Goal: Transaction & Acquisition: Download file/media

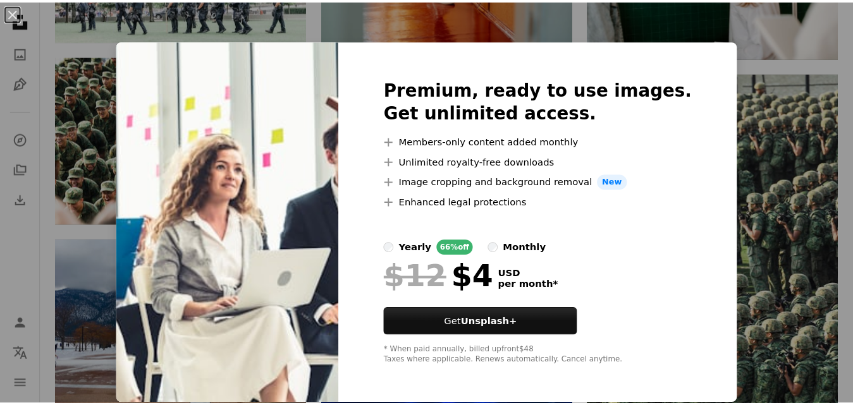
scroll to position [2606, 0]
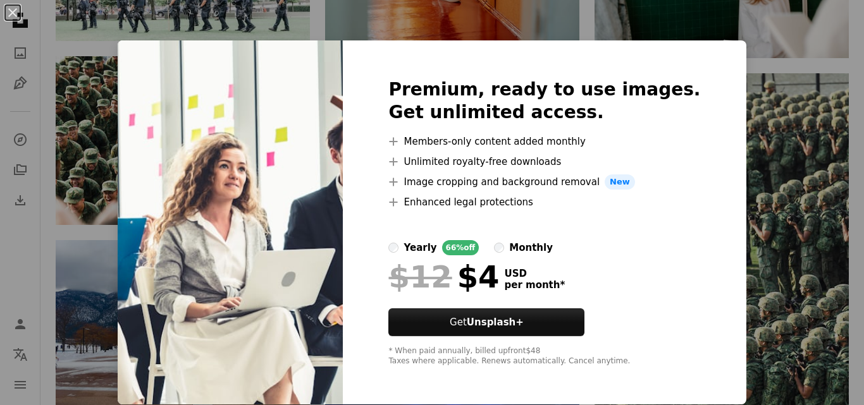
click at [758, 260] on div "An X shape Premium, ready to use images. Get unlimited access. A plus sign Memb…" at bounding box center [432, 202] width 864 height 405
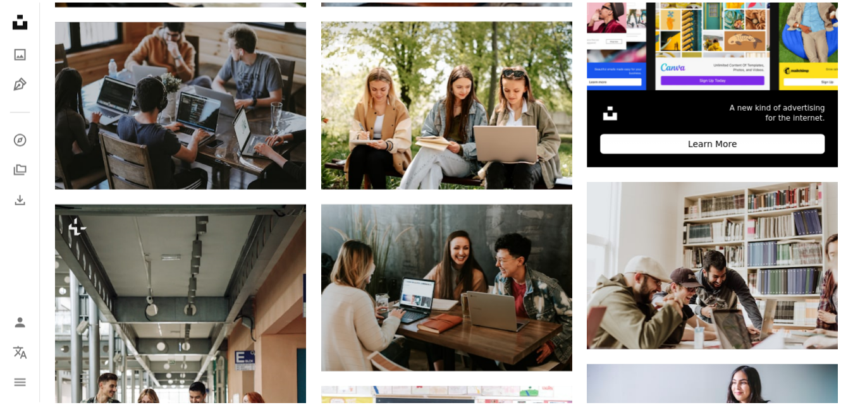
scroll to position [0, 374]
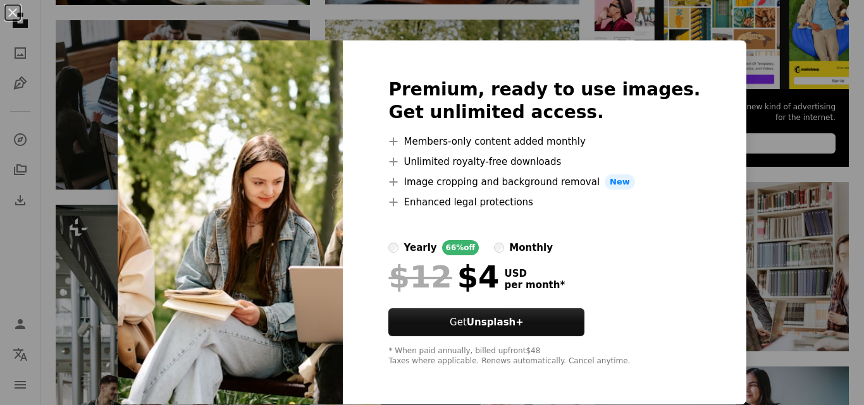
click at [232, 126] on img at bounding box center [230, 222] width 225 height 364
click at [95, 116] on div "An X shape Premium, ready to use images. Get unlimited access. A plus sign Memb…" at bounding box center [432, 202] width 864 height 405
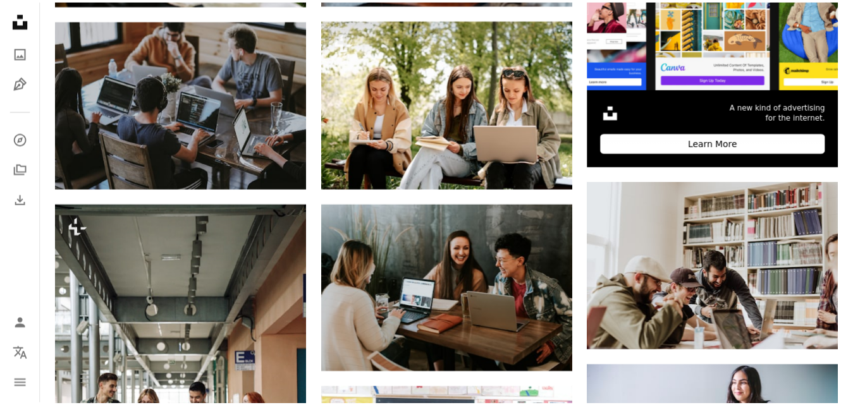
scroll to position [0, 363]
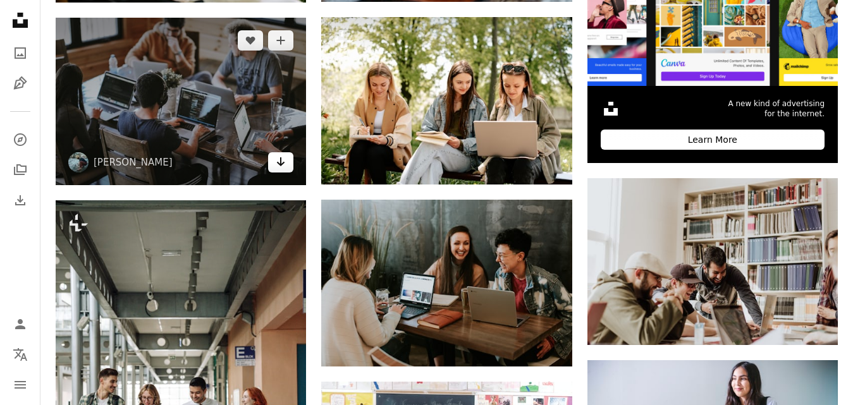
click at [283, 161] on icon "Arrow pointing down" at bounding box center [281, 161] width 10 height 15
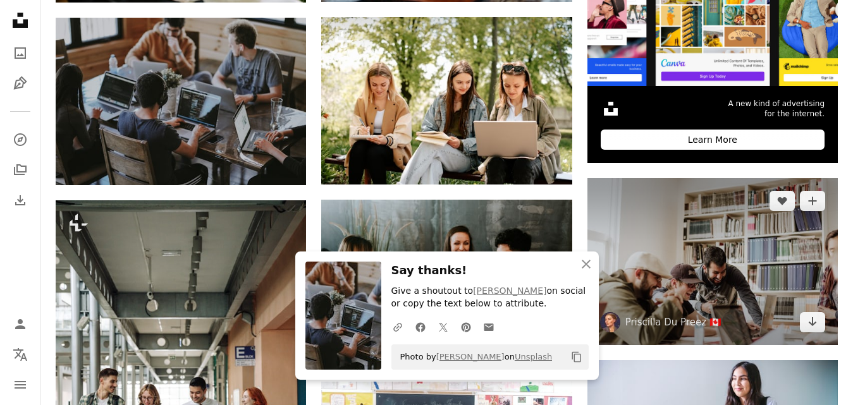
click at [728, 268] on img at bounding box center [713, 261] width 250 height 167
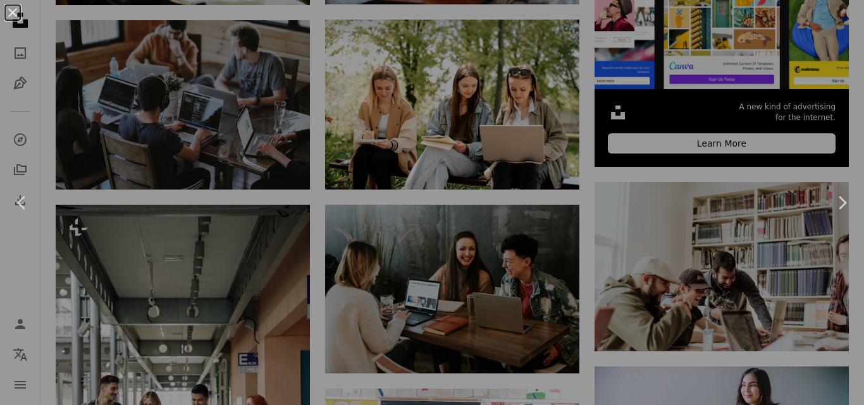
click at [851, 399] on div "An X shape Chevron left Chevron right" at bounding box center [432, 202] width 864 height 405
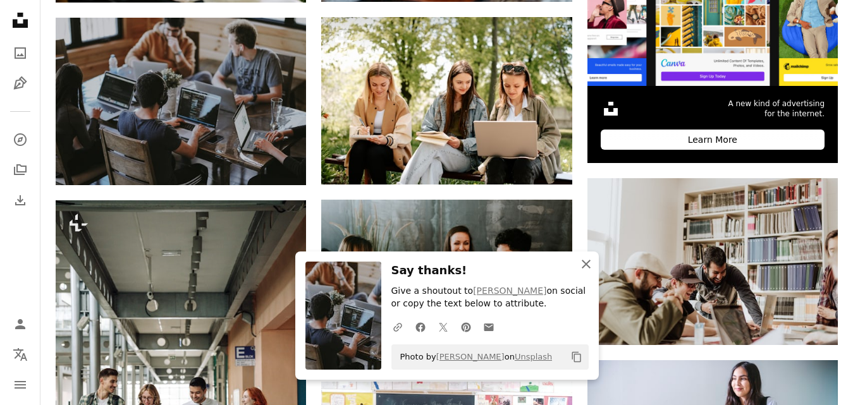
click at [586, 261] on icon "An X shape" at bounding box center [586, 264] width 15 height 15
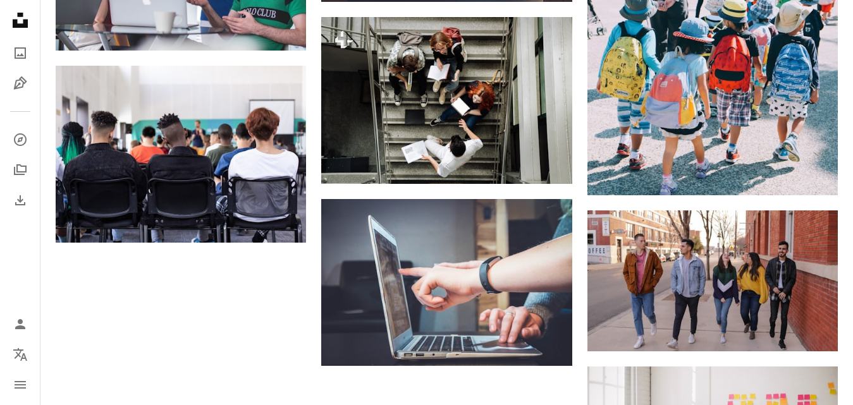
scroll to position [1401, 0]
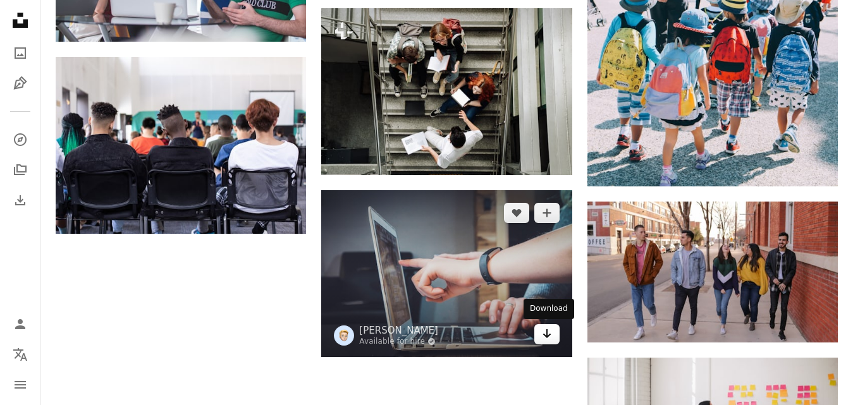
click at [541, 332] on link "Arrow pointing down" at bounding box center [547, 335] width 25 height 20
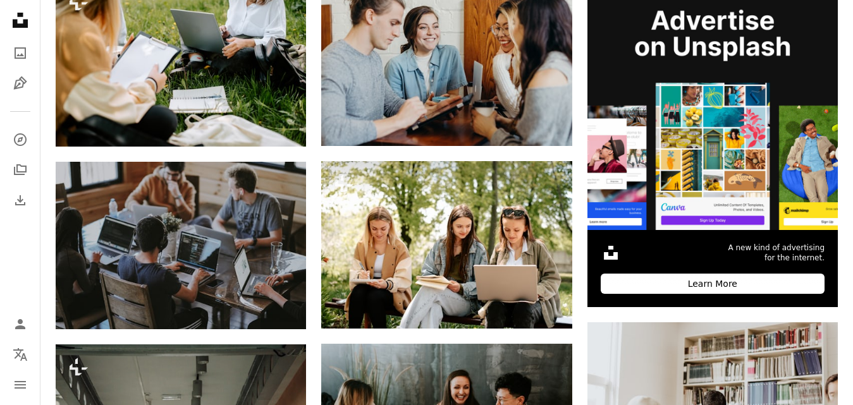
scroll to position [0, 0]
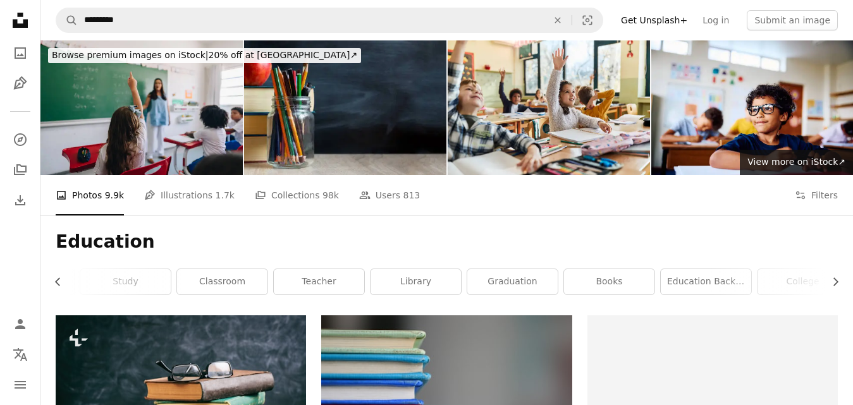
scroll to position [152, 0]
